Goal: Task Accomplishment & Management: Use online tool/utility

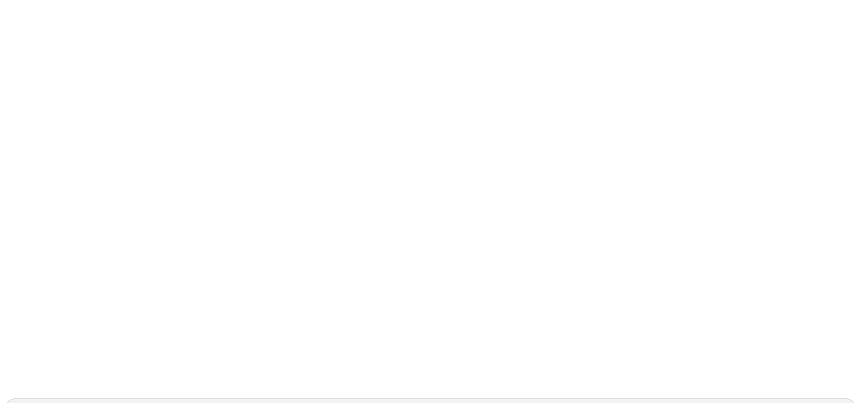
scroll to position [42, 0]
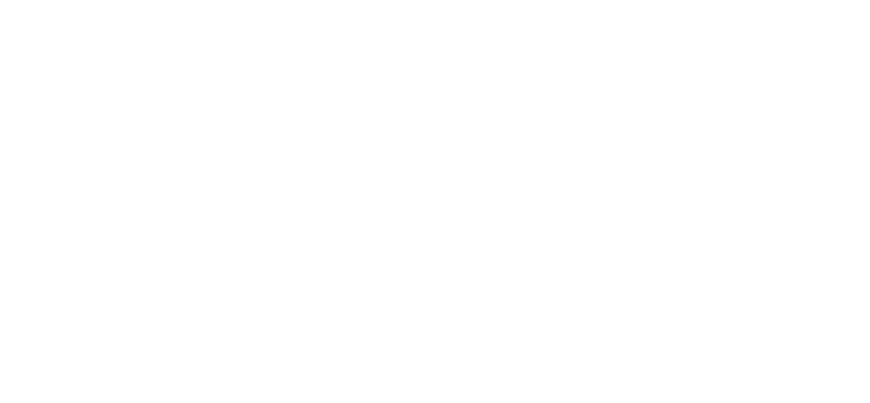
type input "[DATE]"
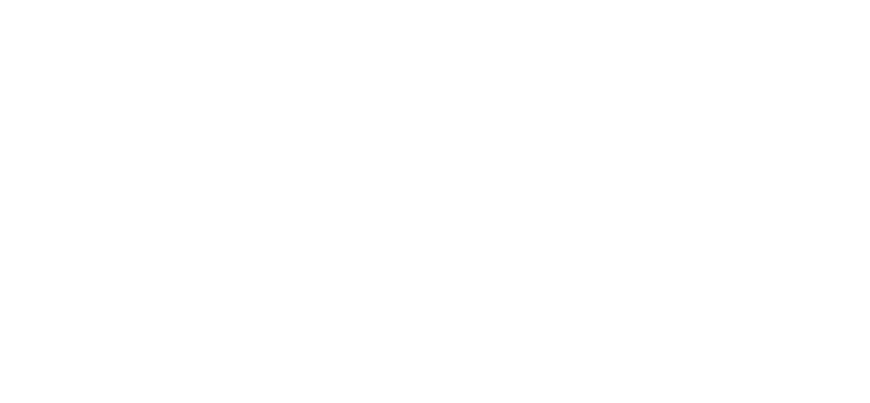
type input "[DATE]"
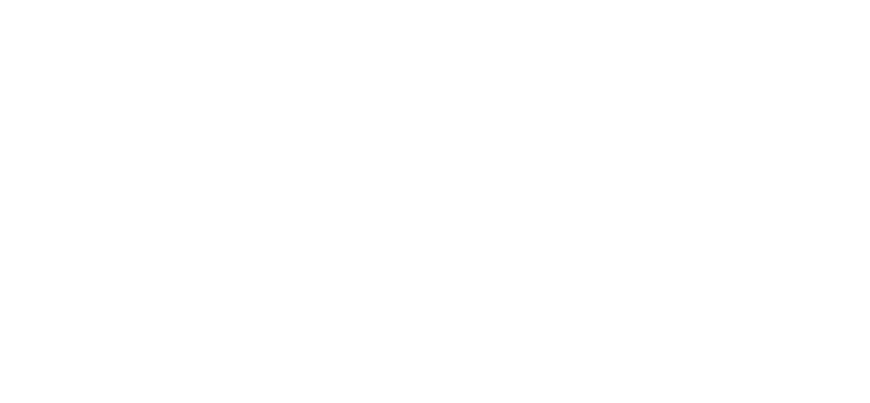
type input "[DATE]"
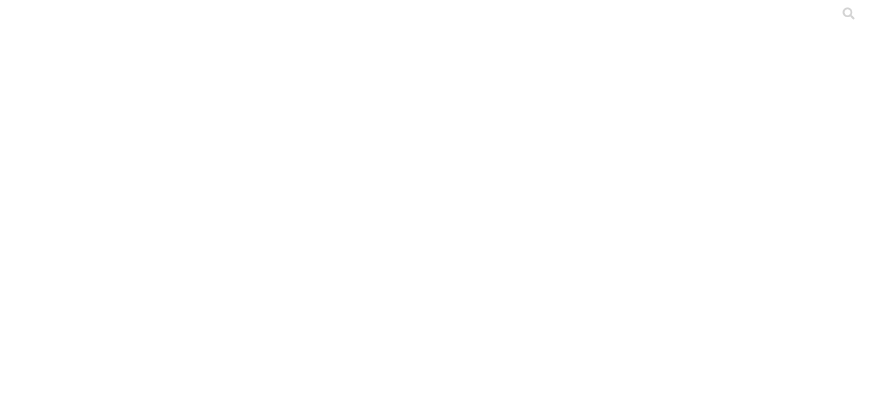
click at [251, 150] on div at bounding box center [440, 201] width 870 height 403
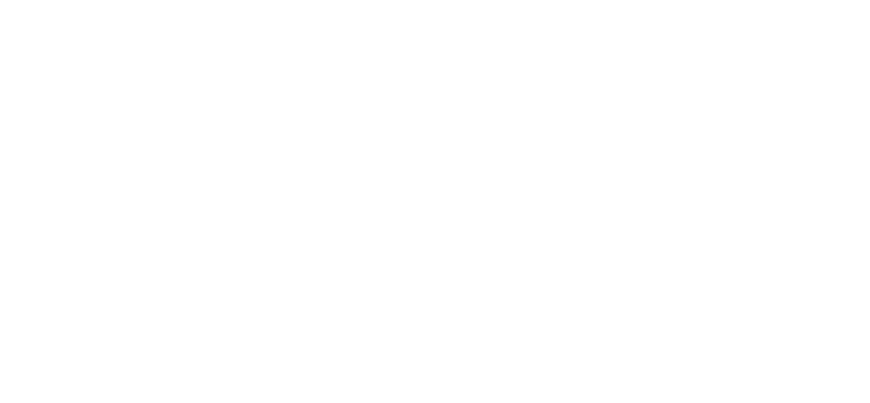
type input "[DATE]"
